Goal: Transaction & Acquisition: Subscribe to service/newsletter

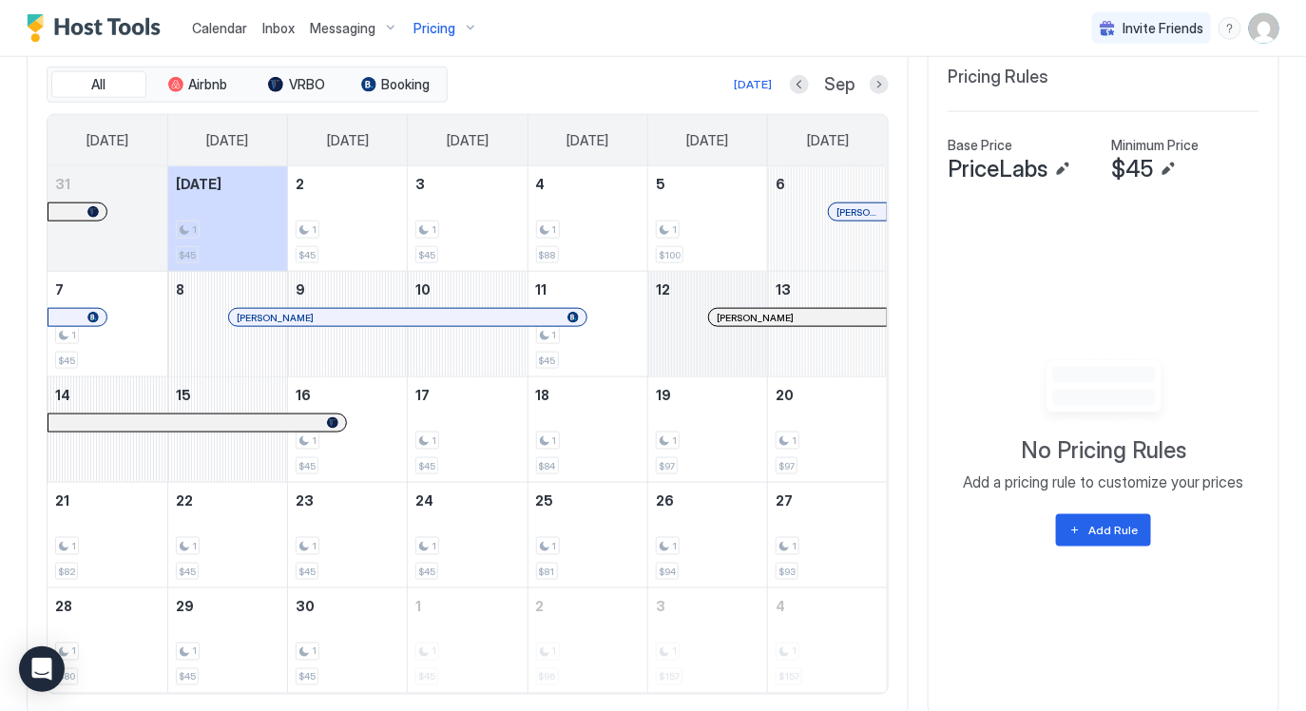
scroll to position [530, 0]
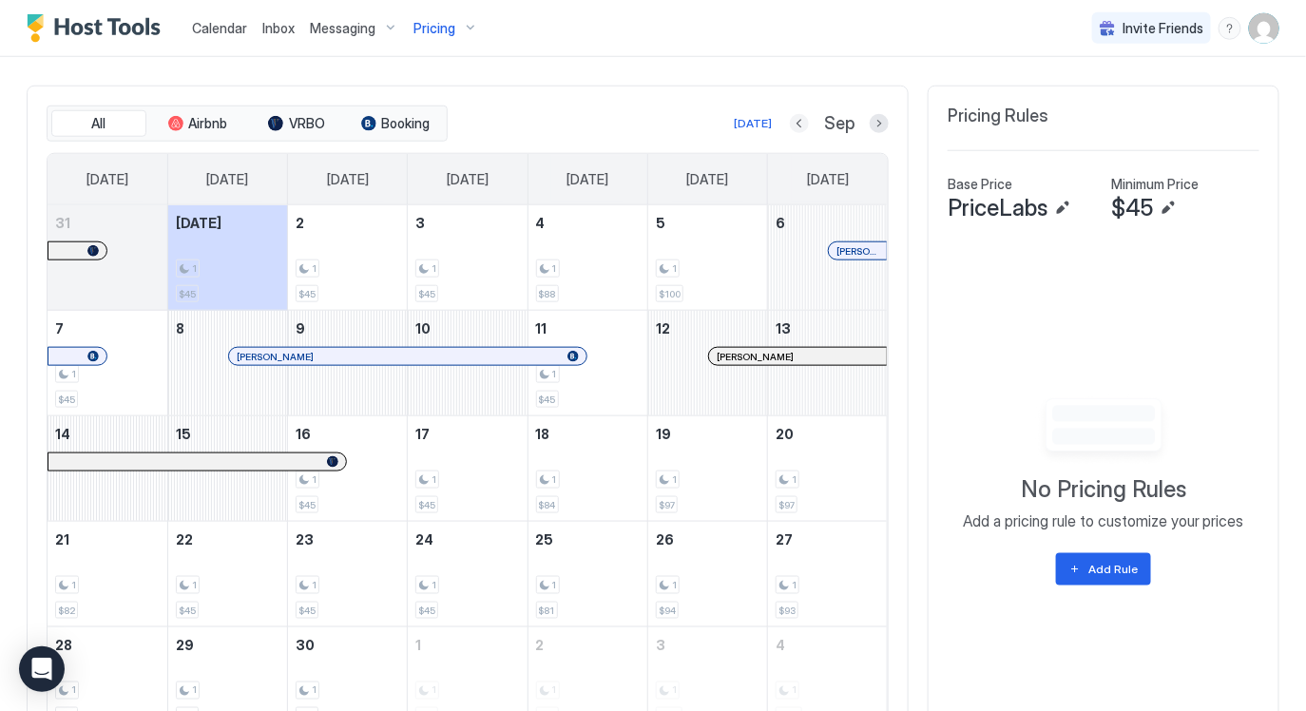
click at [797, 119] on button "Previous month" at bounding box center [799, 123] width 19 height 19
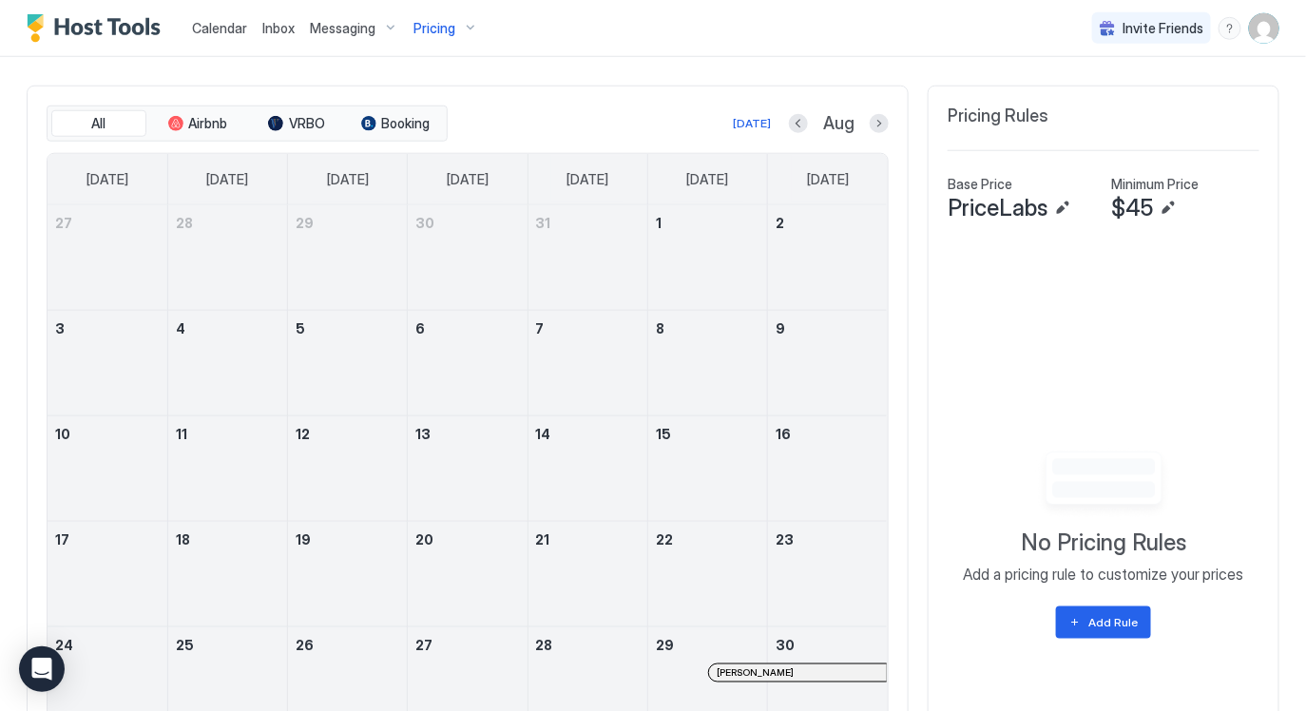
scroll to position [730, 0]
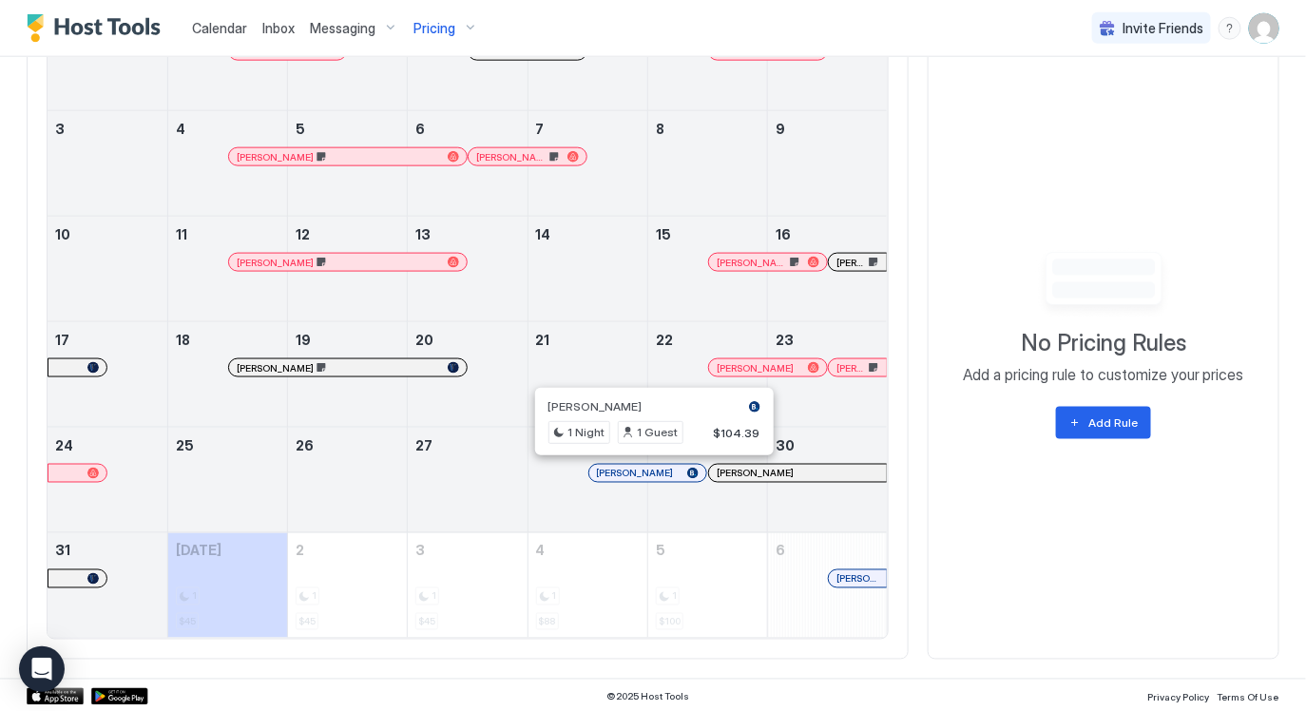
click at [648, 472] on div at bounding box center [648, 473] width 15 height 15
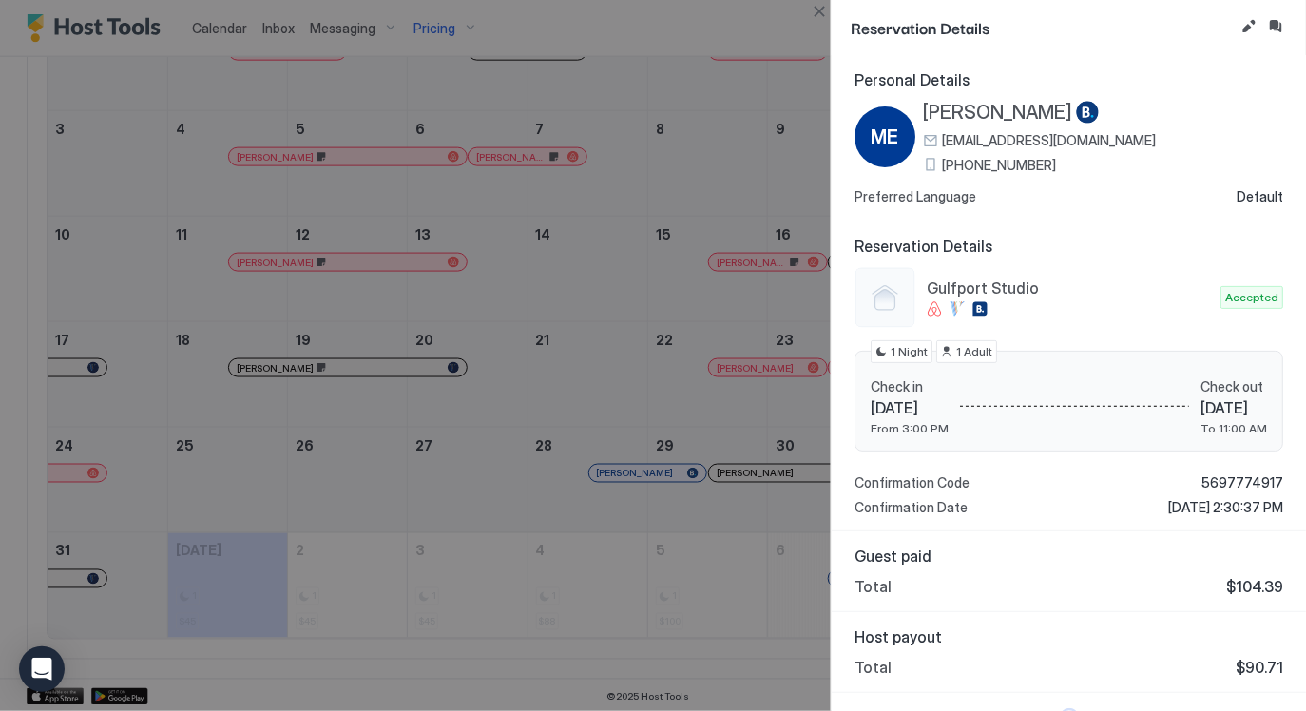
scroll to position [30, 0]
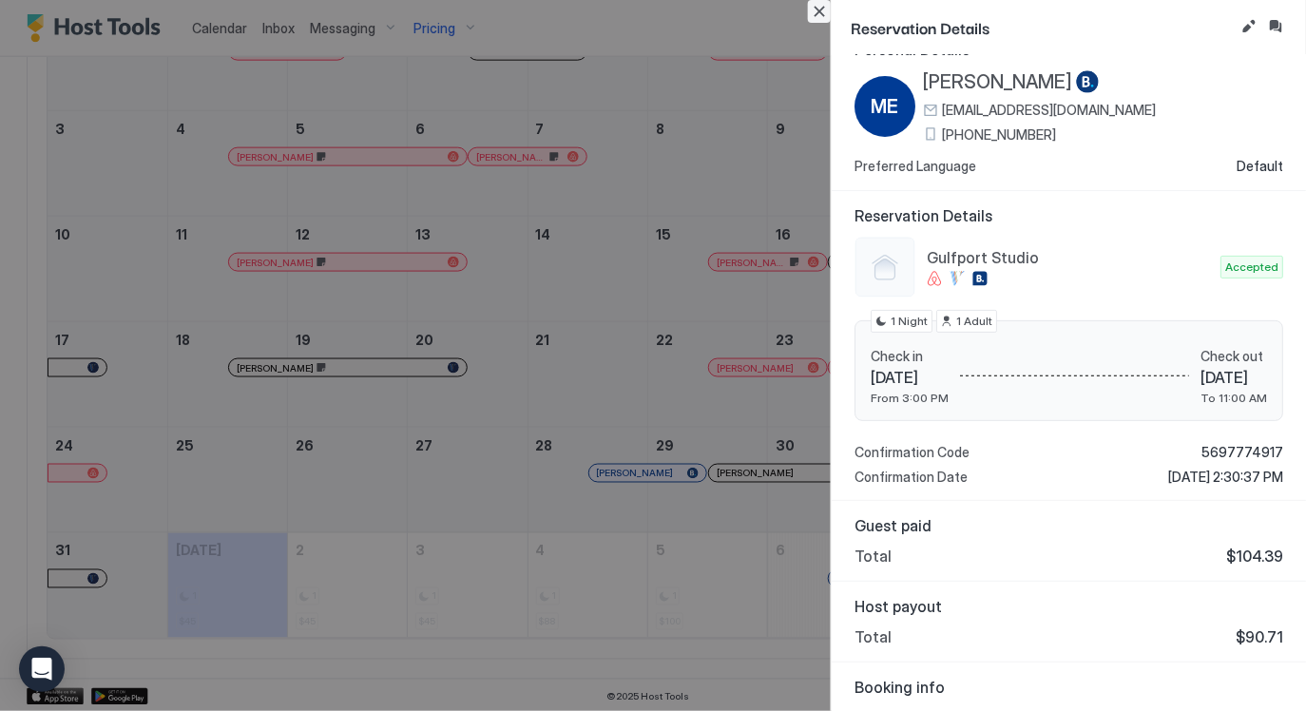
click at [817, 16] on button "Close" at bounding box center [819, 11] width 23 height 23
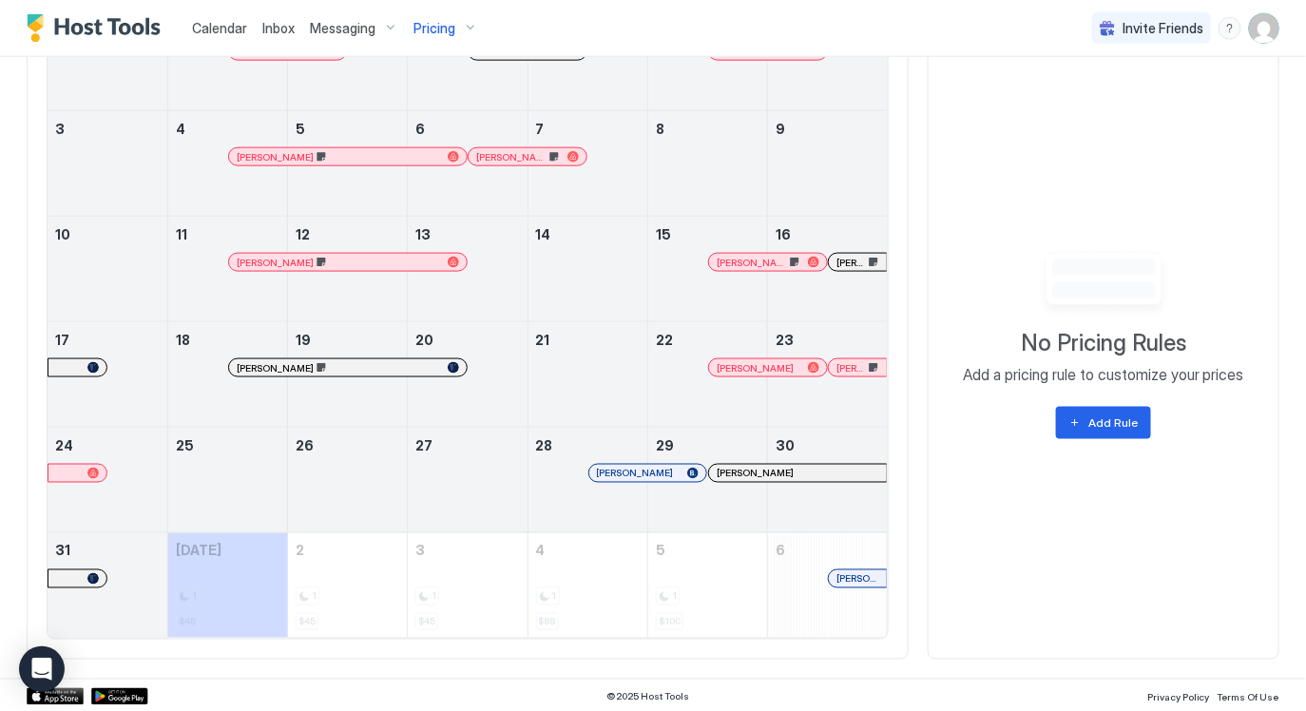
click at [731, 477] on div at bounding box center [730, 473] width 15 height 15
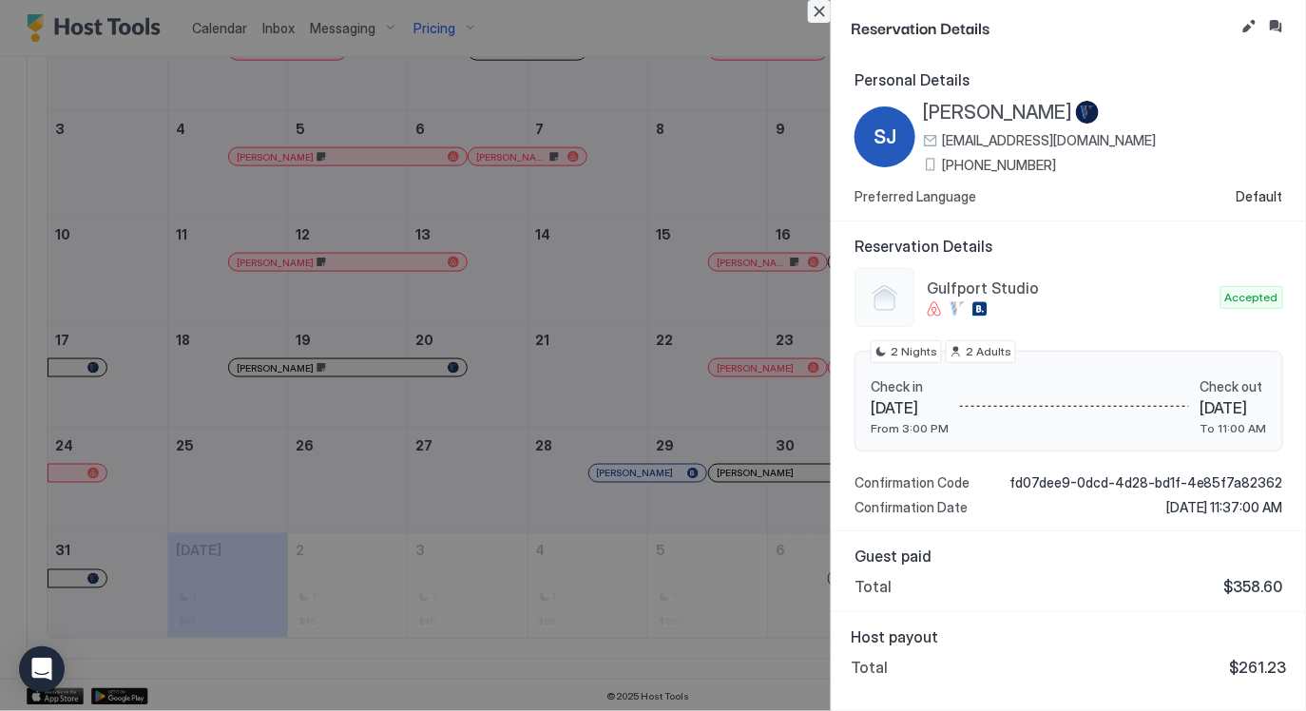
click at [821, 12] on button "Close" at bounding box center [819, 11] width 23 height 23
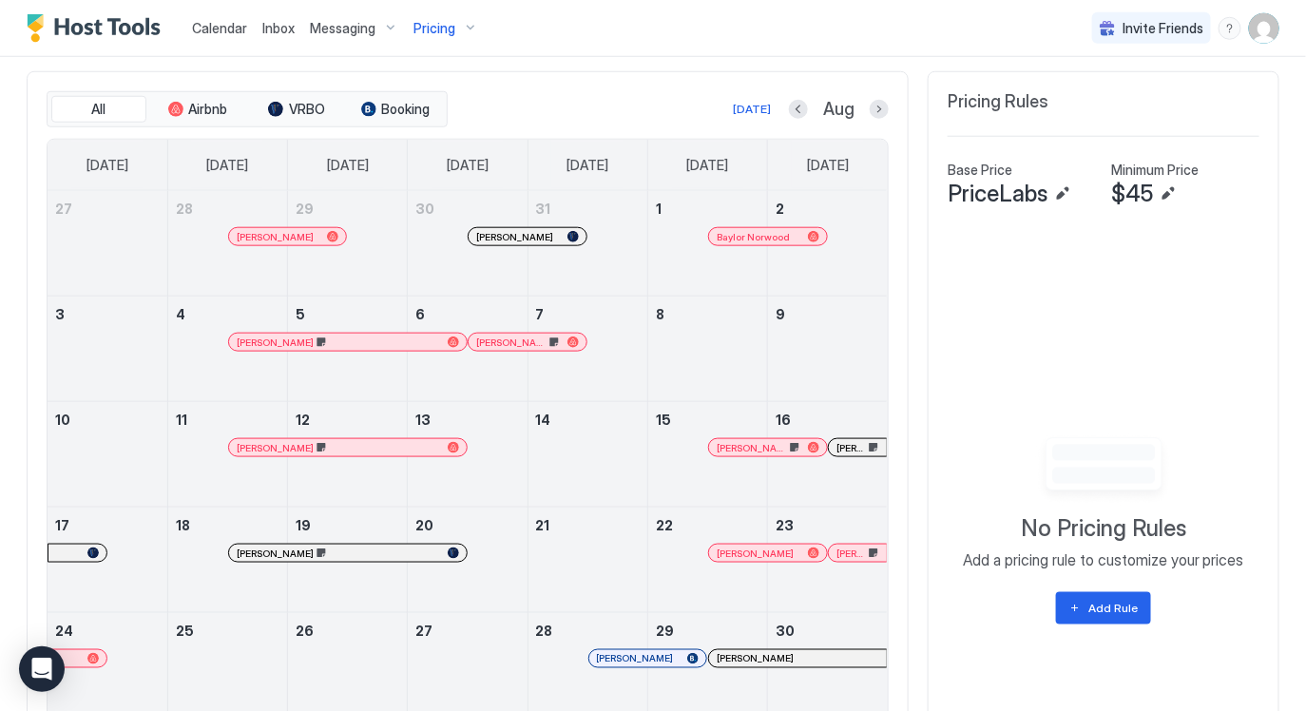
scroll to position [0, 0]
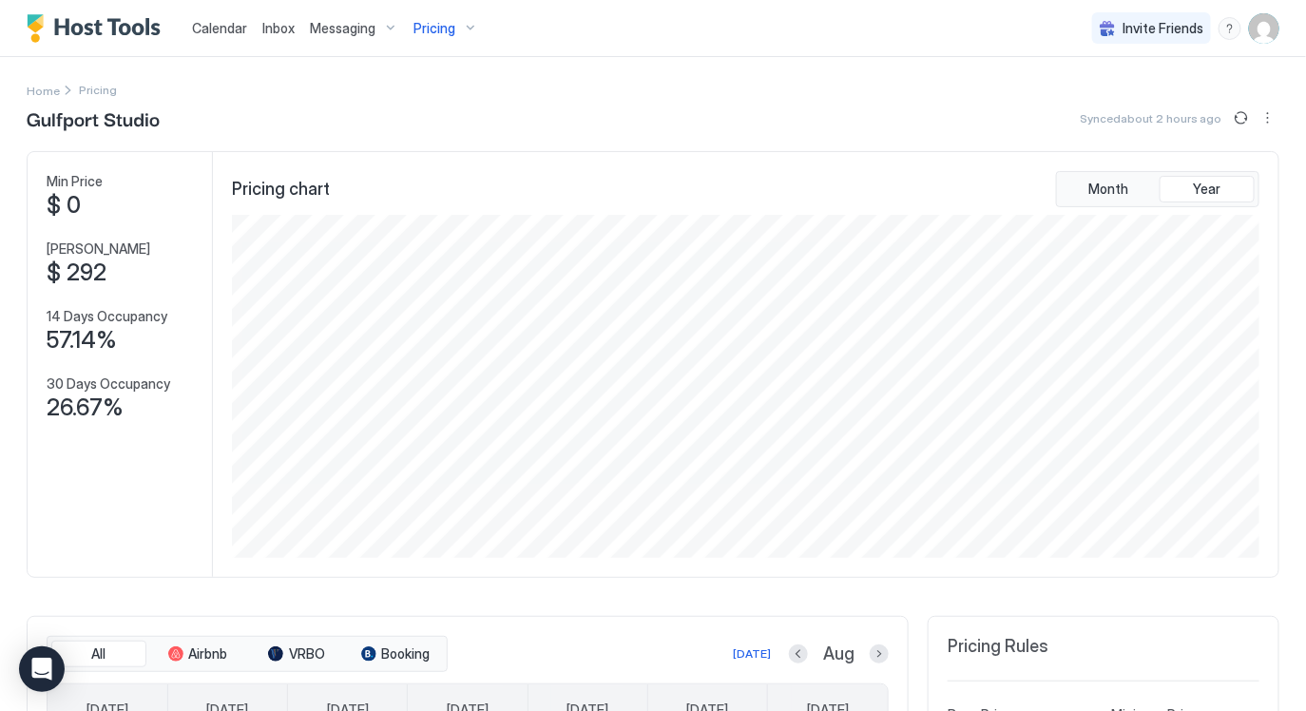
click at [464, 38] on div "Pricing" at bounding box center [446, 28] width 80 height 32
click at [465, 220] on div "Whole Home Marigny" at bounding box center [437, 238] width 184 height 46
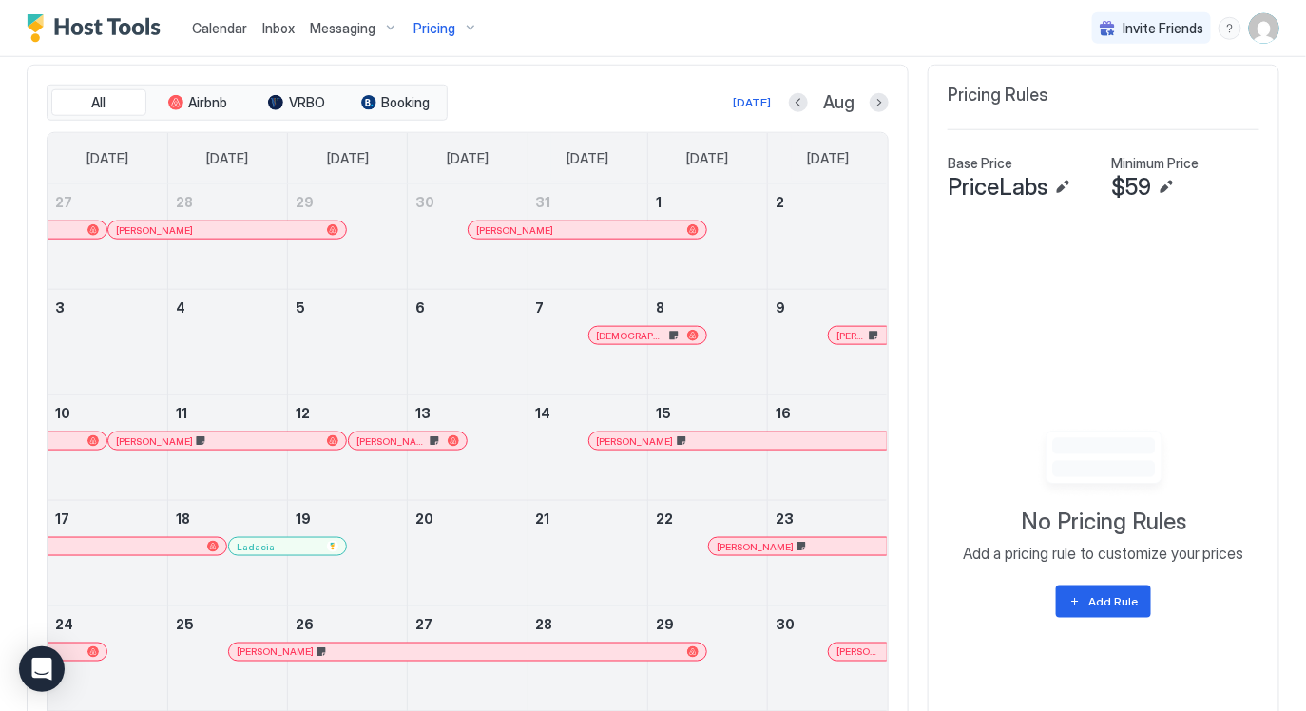
scroll to position [730, 0]
